Goal: Task Accomplishment & Management: Manage account settings

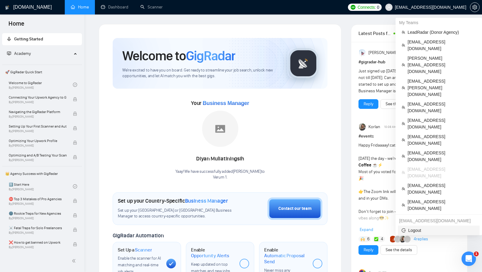
click at [413, 227] on span "Logout" at bounding box center [439, 230] width 74 height 7
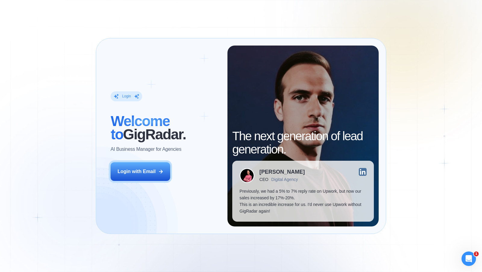
click at [158, 176] on button "Login with Email" at bounding box center [141, 171] width 60 height 19
